Goal: Ask a question

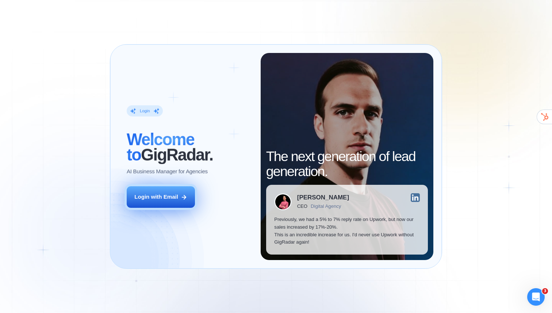
click at [179, 196] on button "Login with Email" at bounding box center [161, 197] width 68 height 22
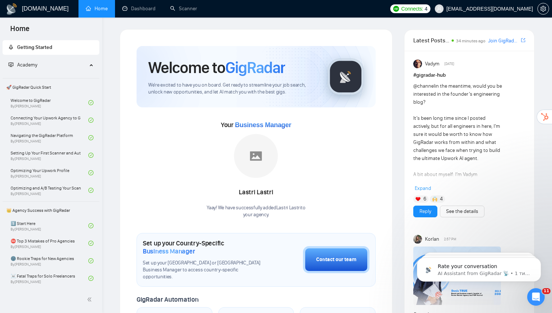
click at [428, 11] on span "Connects: 4" at bounding box center [415, 9] width 26 height 8
click at [534, 292] on icon "Відкрити програму для спілкування Intercom" at bounding box center [535, 296] width 12 height 12
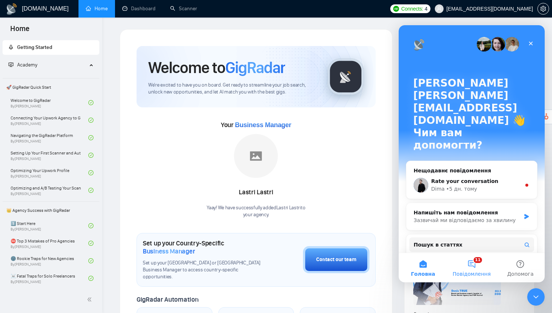
click at [470, 266] on button "11 Повідомлення" at bounding box center [472, 267] width 49 height 29
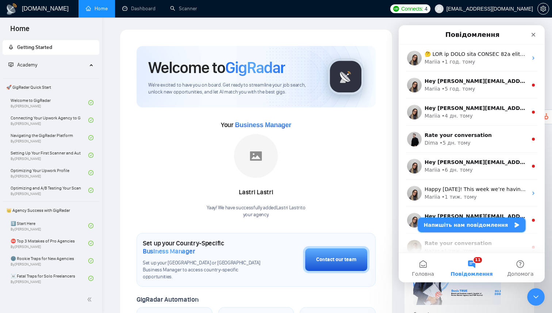
click at [457, 220] on button "Напишіть нам повідомлення" at bounding box center [472, 225] width 108 height 15
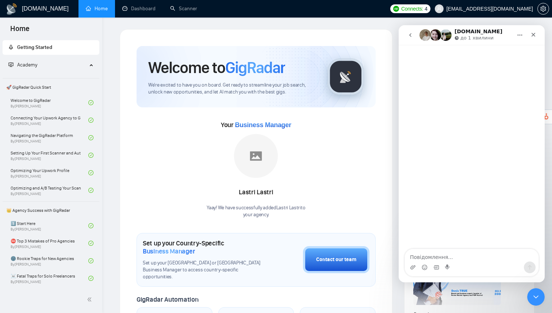
click at [430, 256] on textarea "Повідомлення..." at bounding box center [472, 255] width 134 height 12
type textarea "hi"
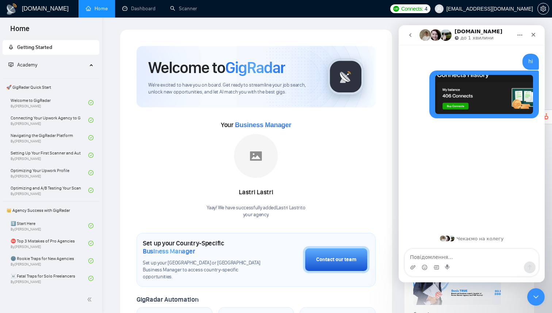
click at [461, 256] on textarea "Повідомлення..." at bounding box center [472, 255] width 134 height 12
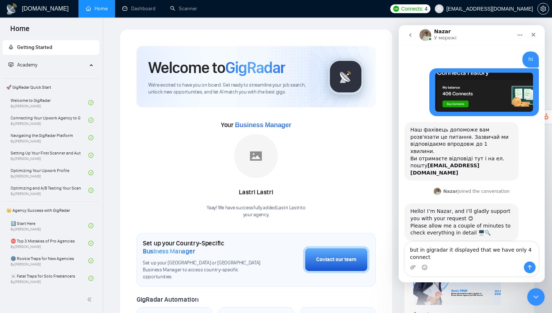
type textarea "but in gigradar it displayed that we have only 4 connects"
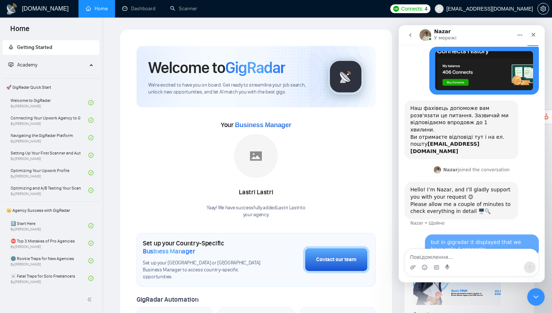
scroll to position [24, 0]
